Goal: Entertainment & Leisure: Browse casually

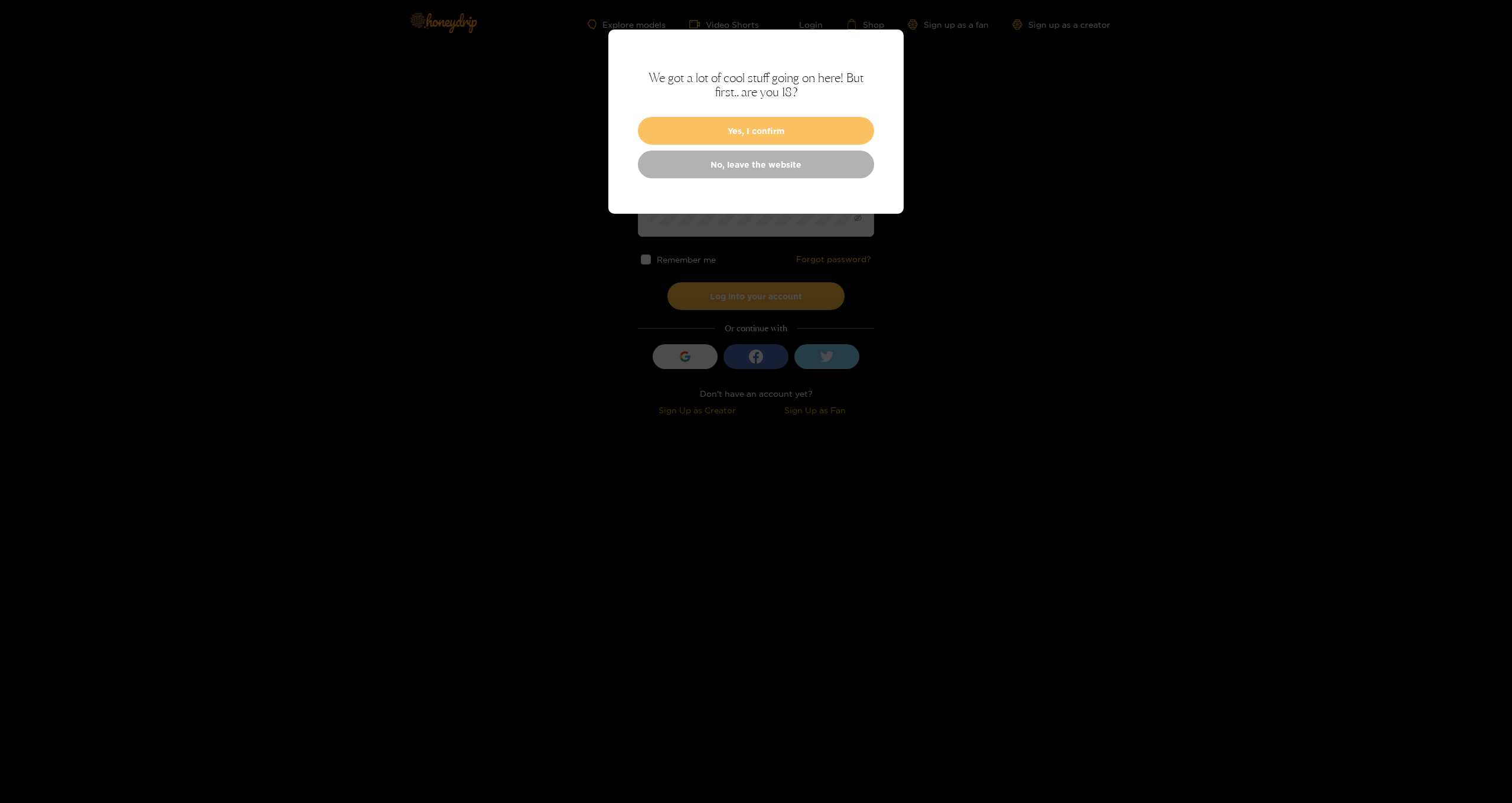
click at [762, 133] on button "Yes, I confirm" at bounding box center [755, 131] width 236 height 28
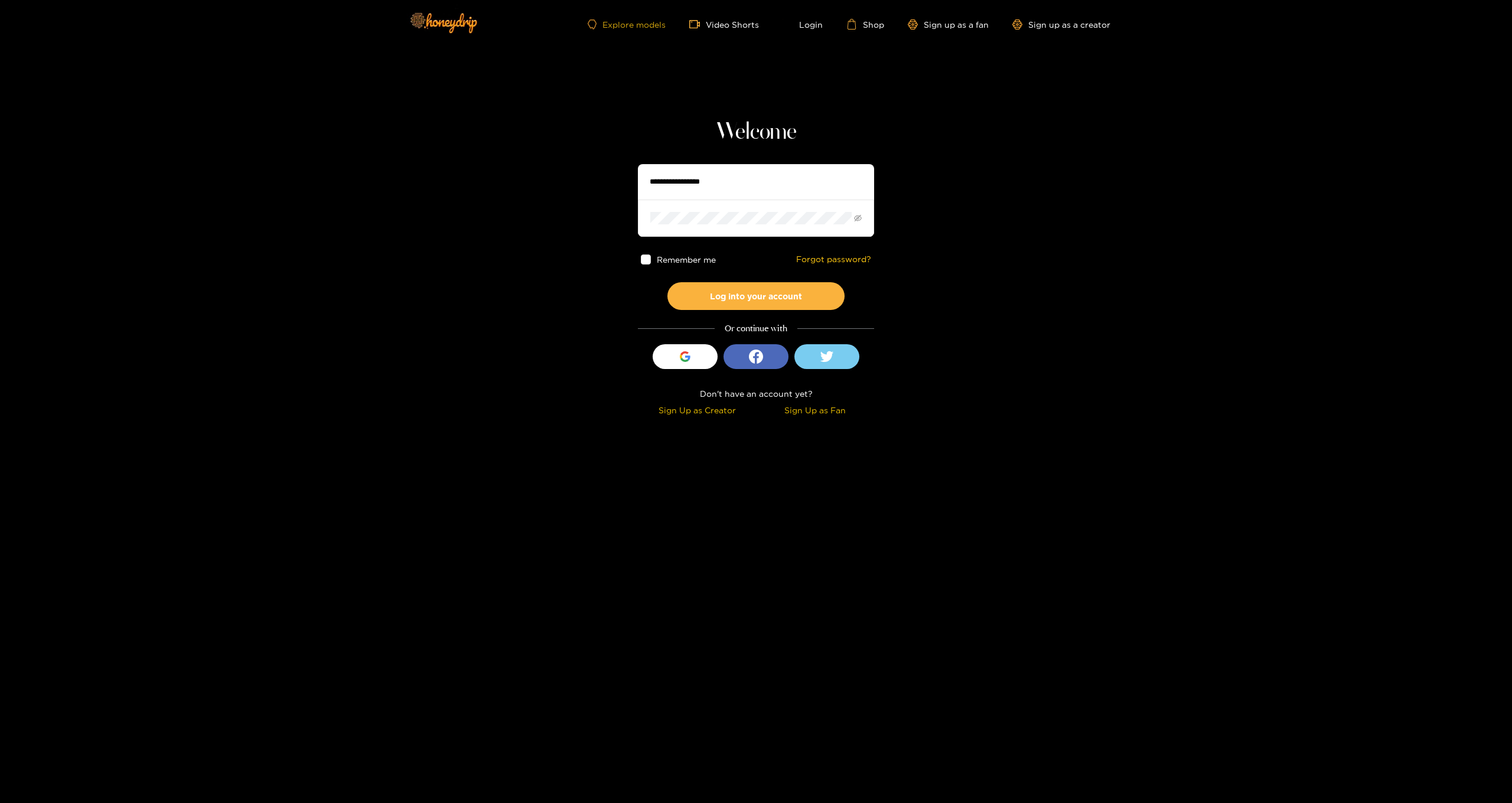
click at [627, 23] on link "Explore models" at bounding box center [626, 24] width 78 height 10
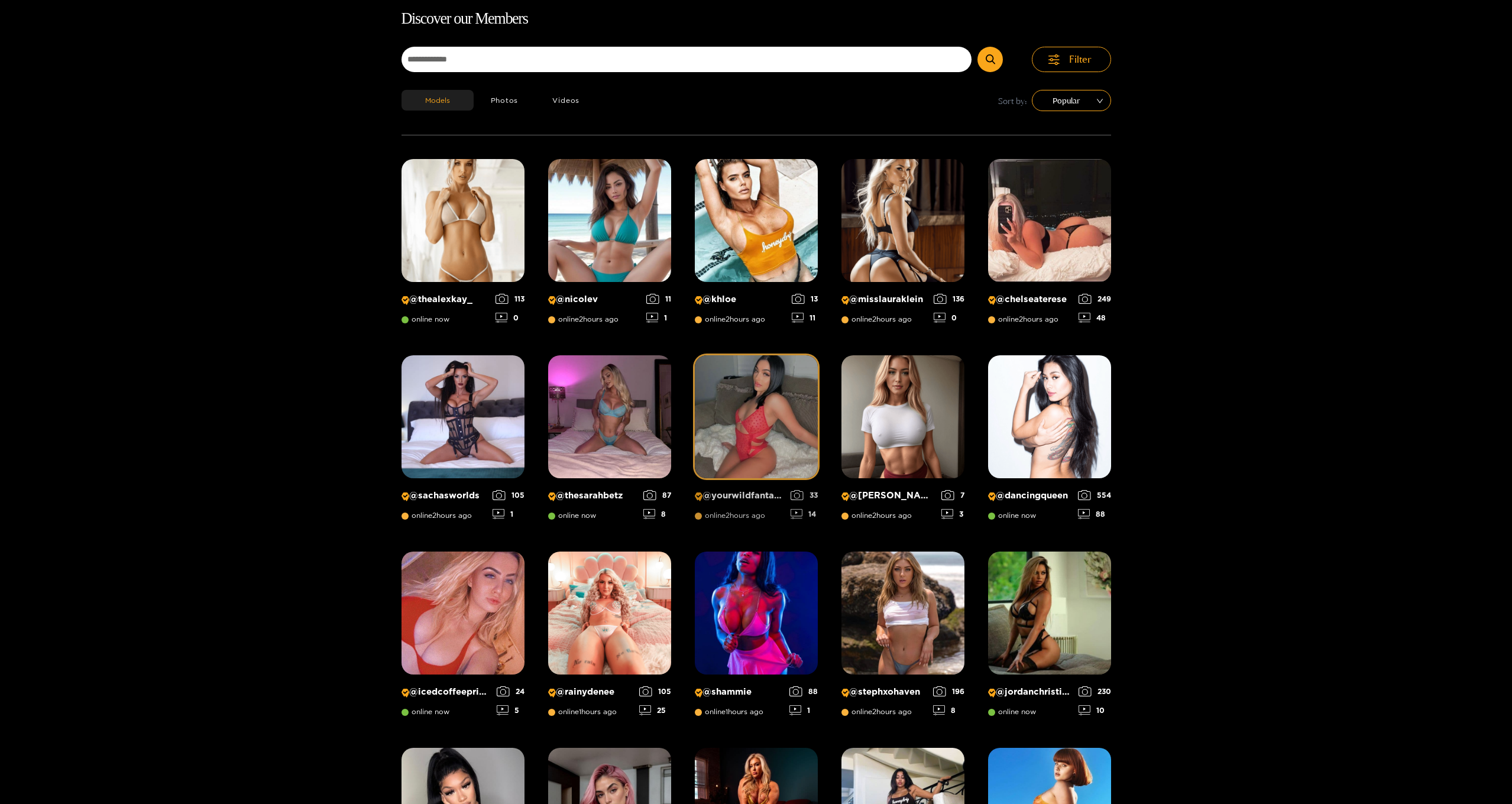
scroll to position [76, 0]
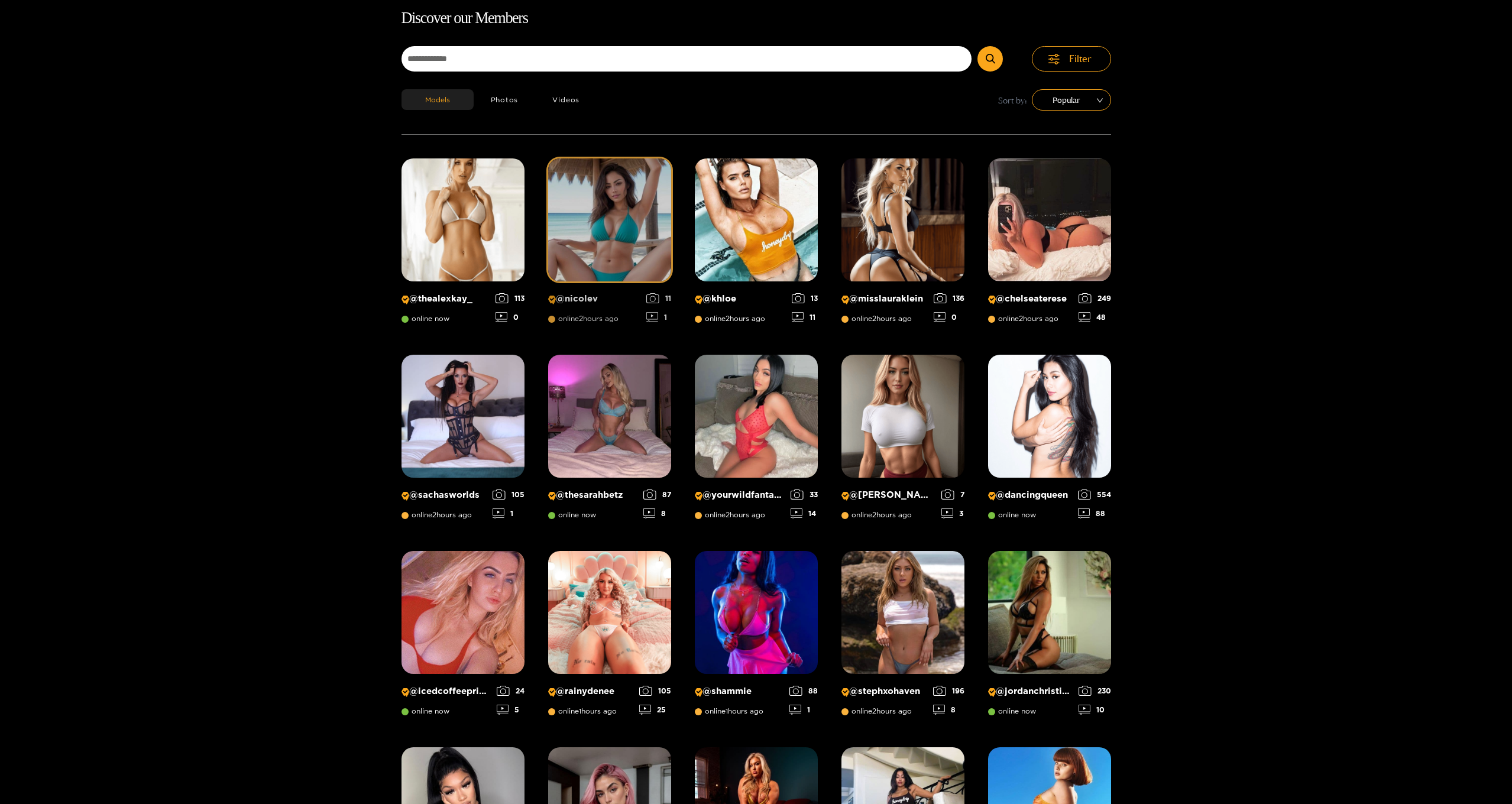
click at [621, 236] on img at bounding box center [609, 220] width 123 height 123
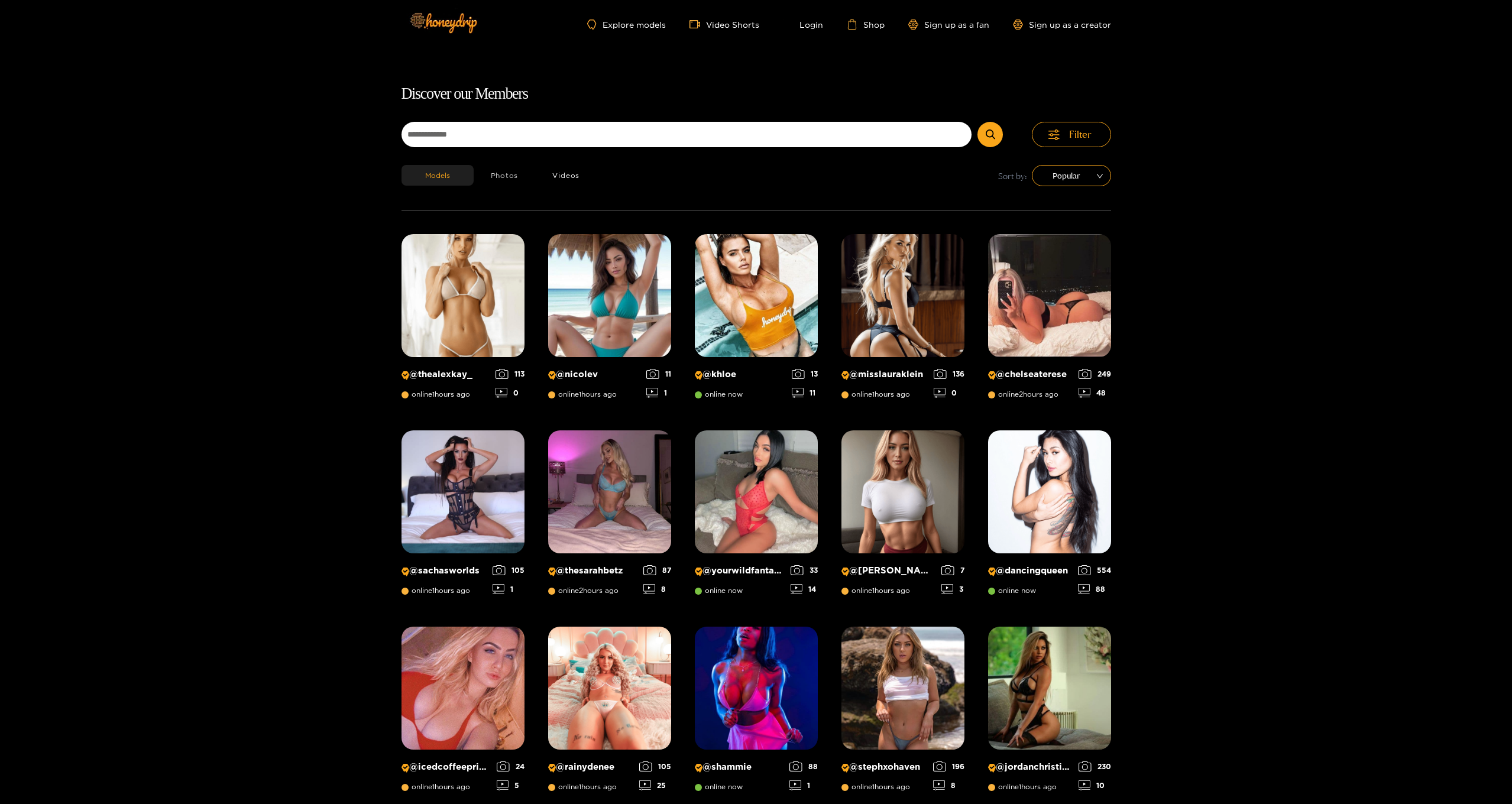
click at [505, 172] on button "Photos" at bounding box center [504, 175] width 62 height 21
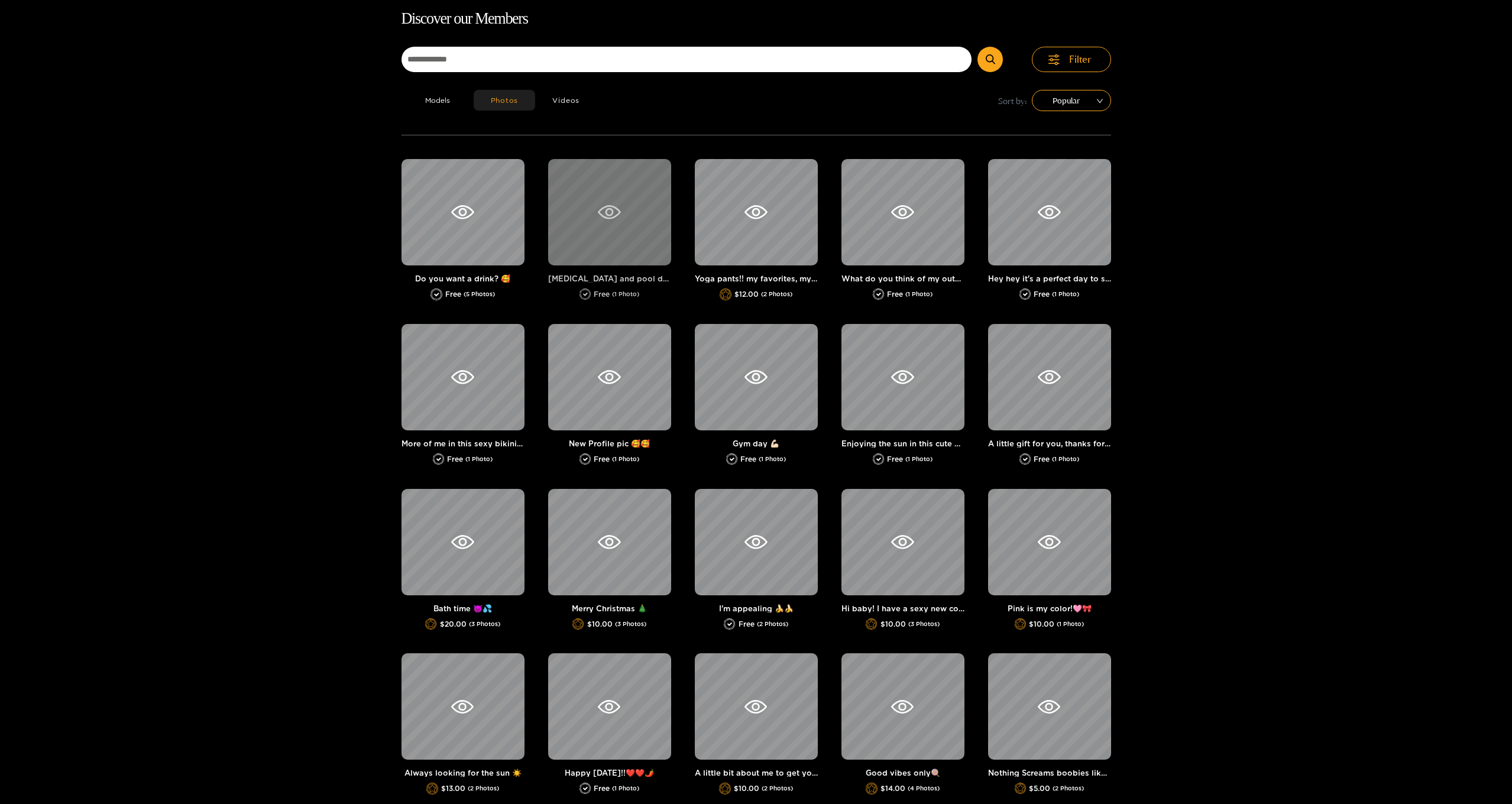
scroll to position [76, 0]
click at [612, 211] on icon at bounding box center [609, 211] width 8 height 8
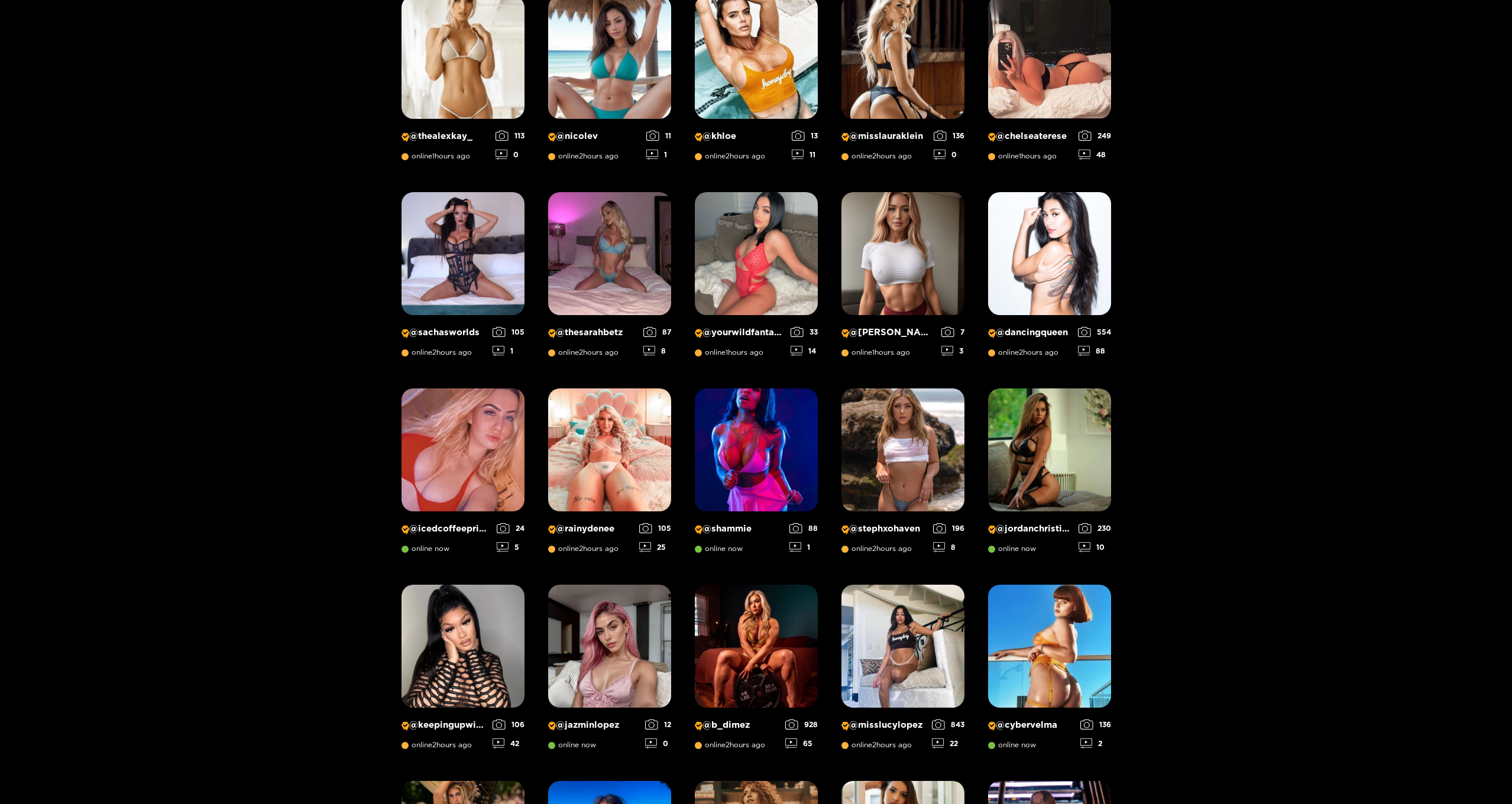
scroll to position [575, 0]
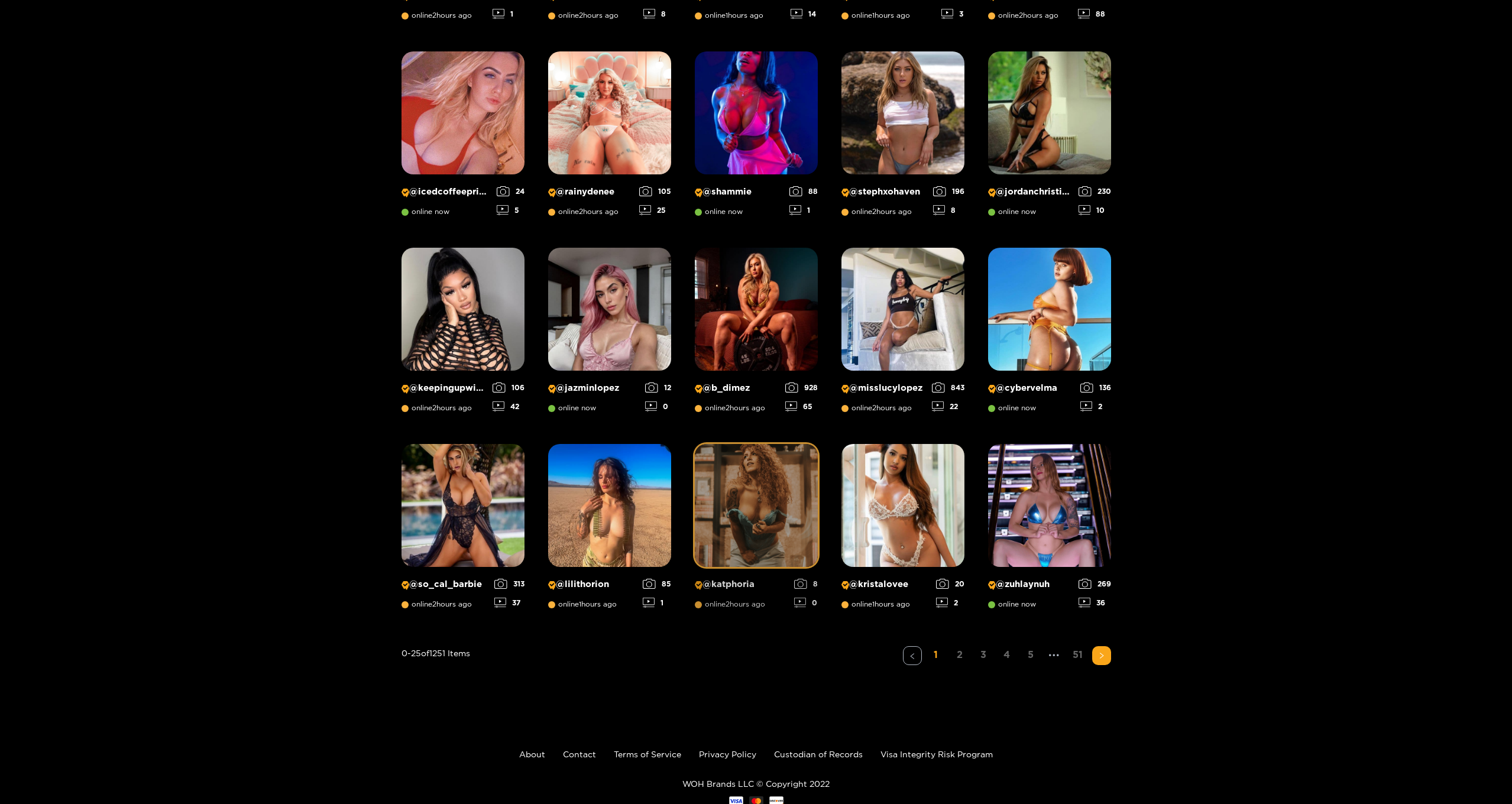
click at [733, 502] on img at bounding box center [756, 506] width 123 height 123
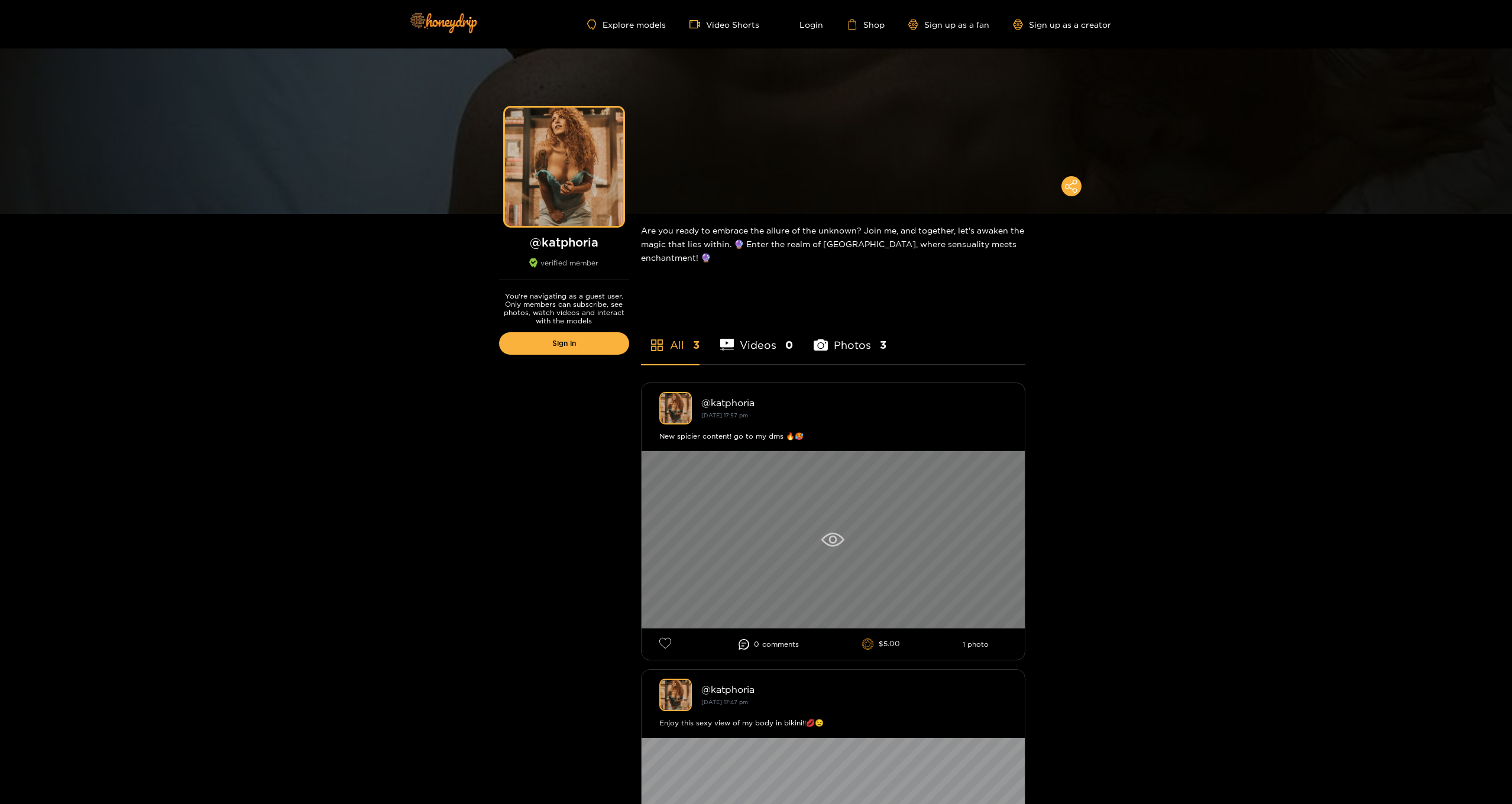
click at [833, 541] on icon at bounding box center [833, 540] width 23 height 14
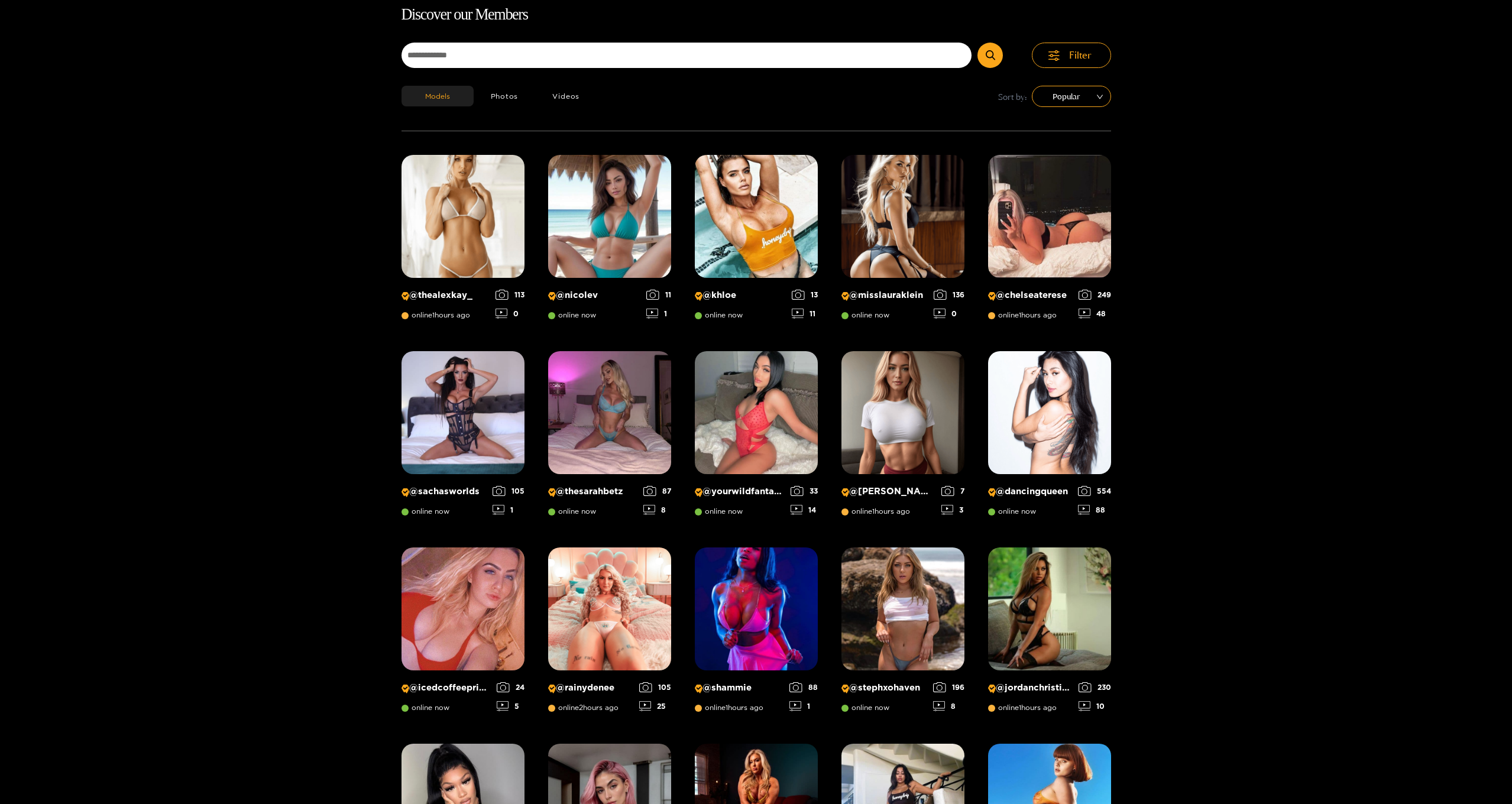
scroll to position [76, 0]
